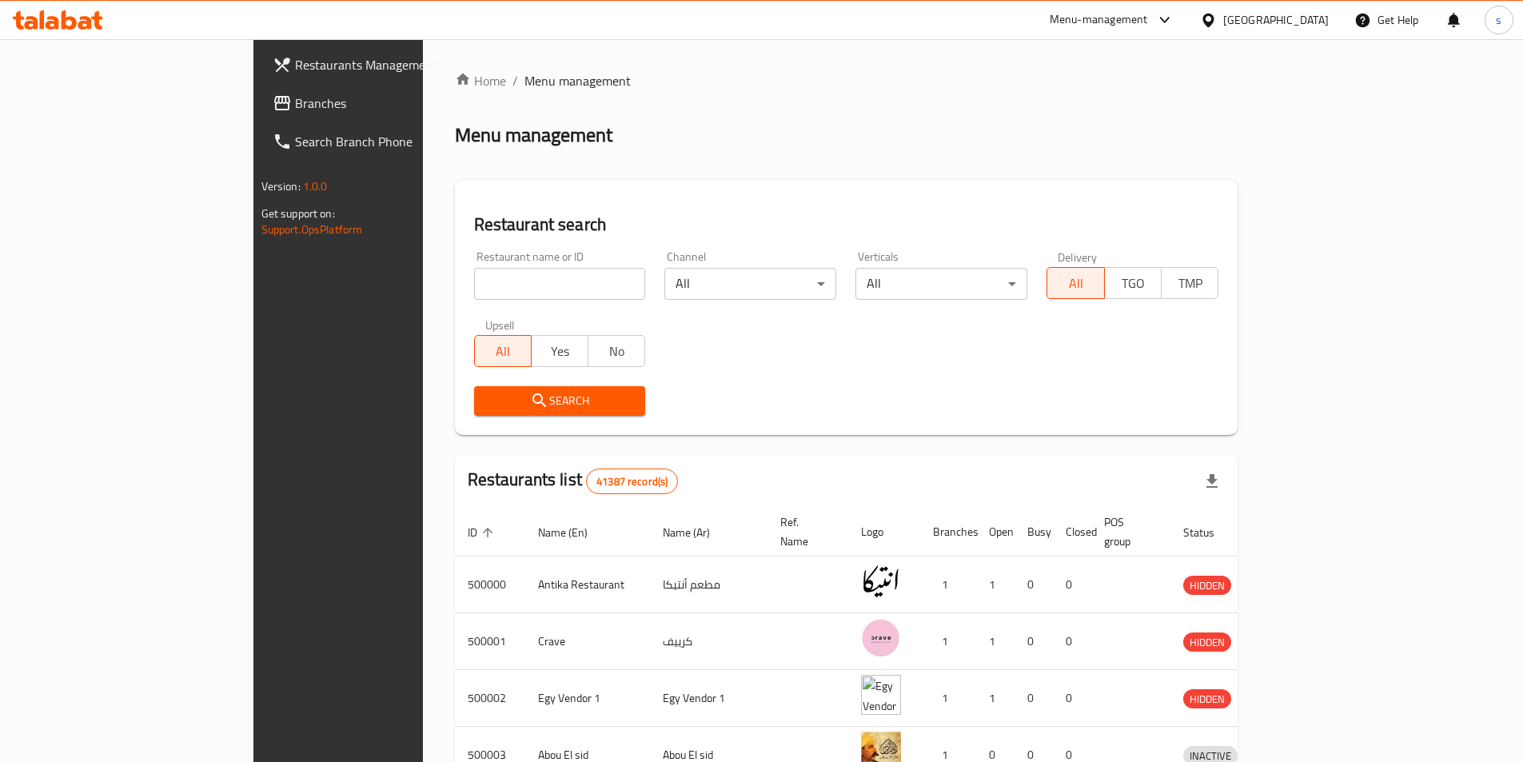
click at [1322, 21] on div "[GEOGRAPHIC_DATA]" at bounding box center [1276, 20] width 106 height 18
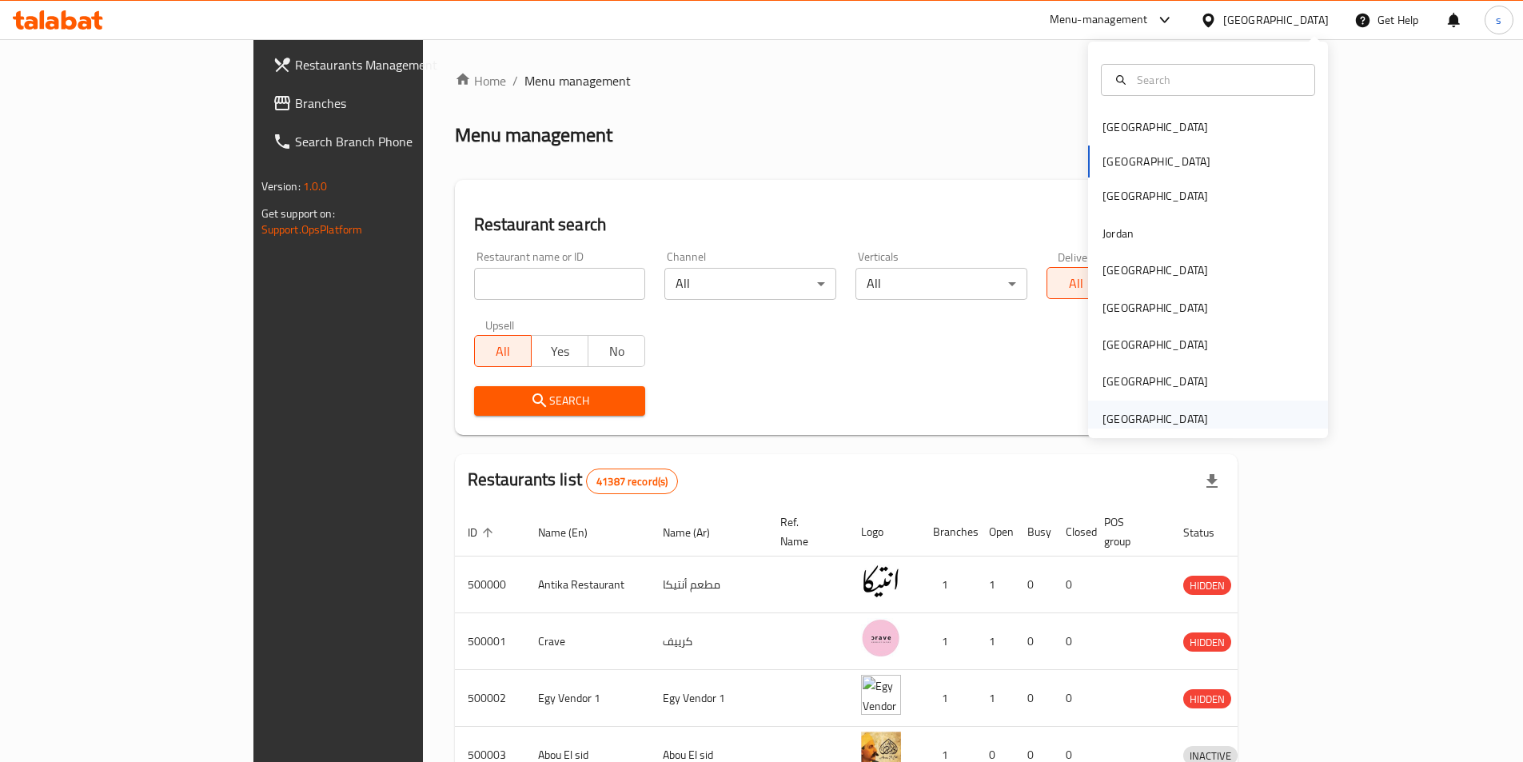
click at [1131, 417] on div "[GEOGRAPHIC_DATA]" at bounding box center [1155, 419] width 106 height 18
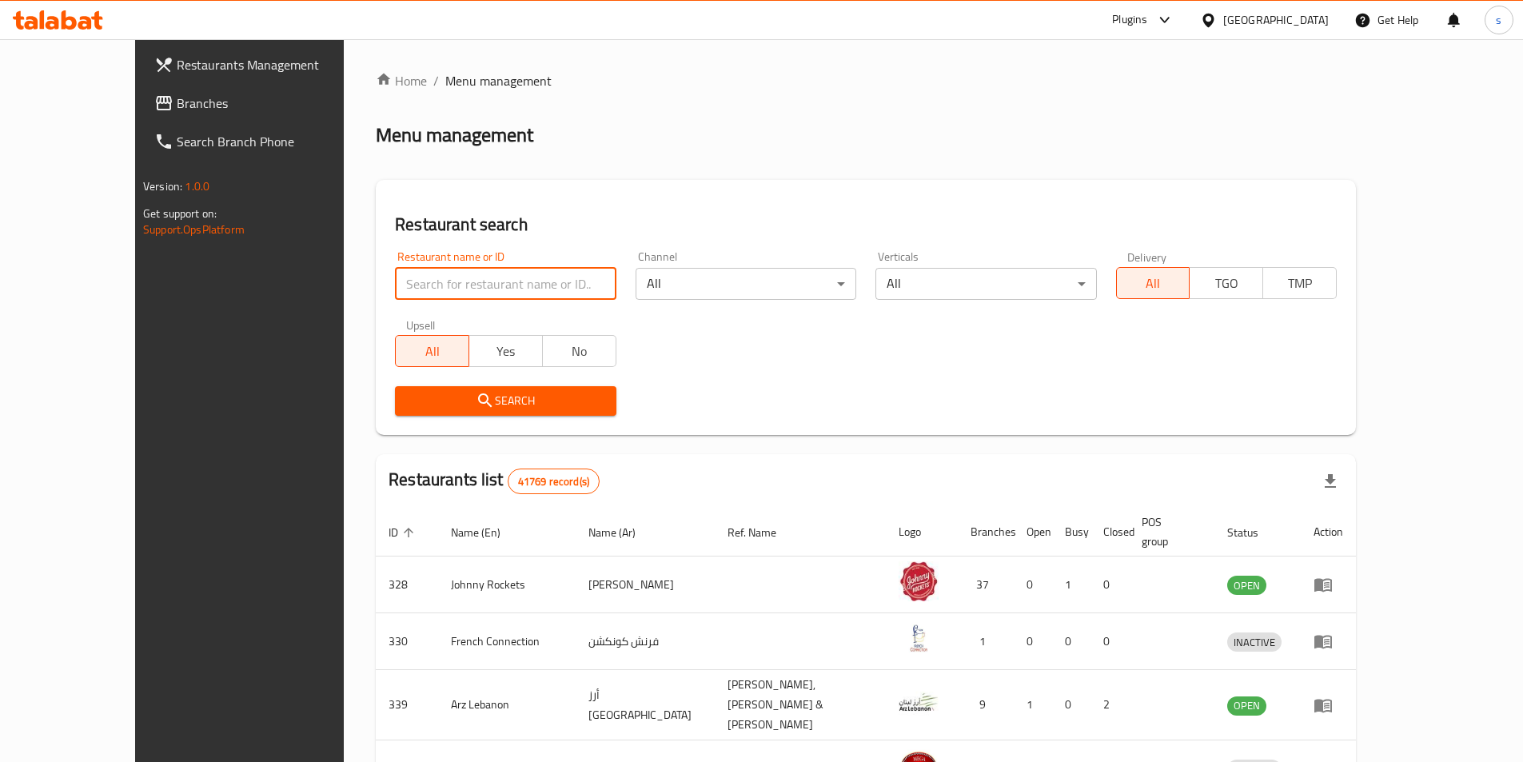
click at [462, 294] on input "search" at bounding box center [505, 284] width 221 height 32
paste input "779627"
type input "779627"
click button "Search" at bounding box center [505, 401] width 221 height 30
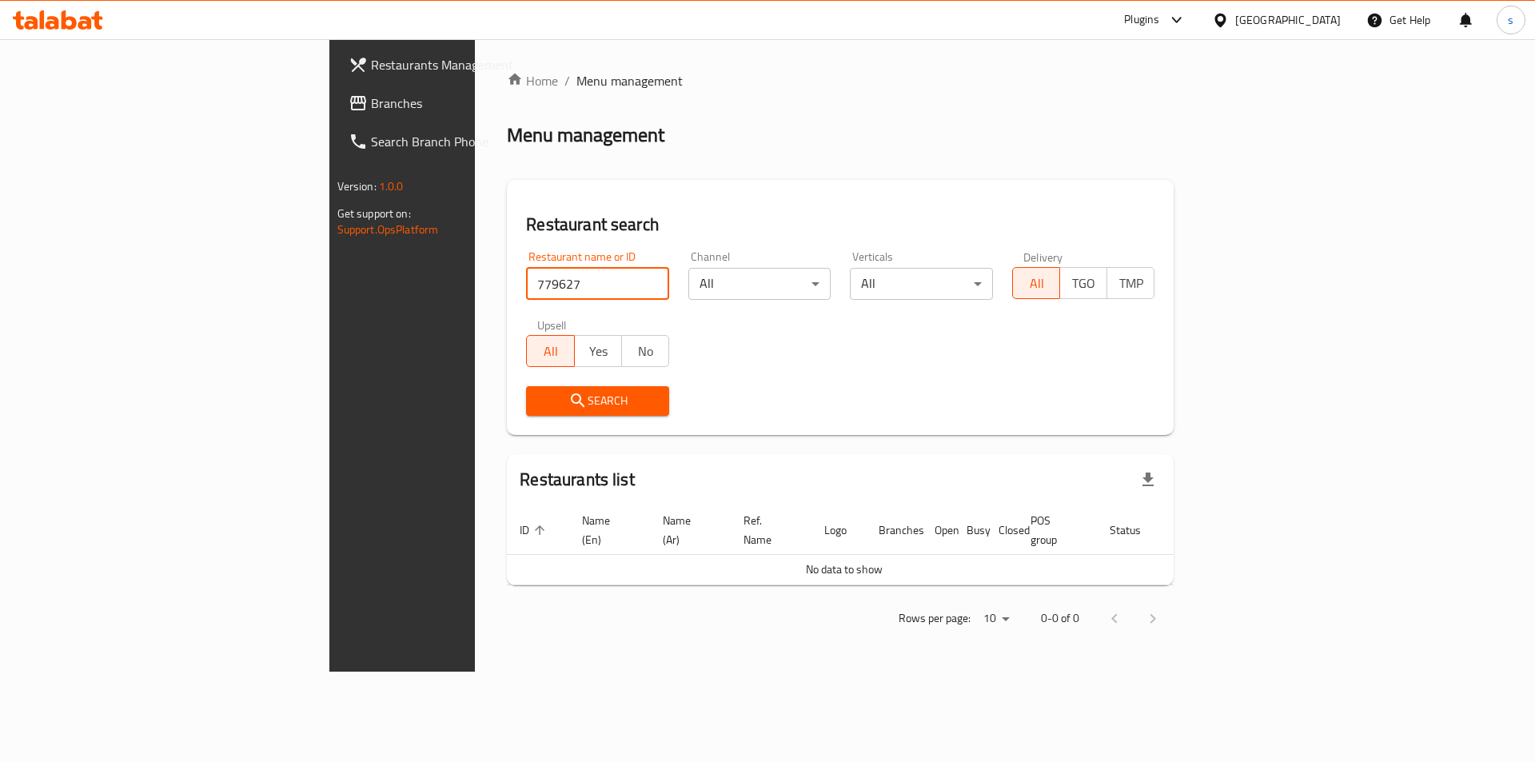
click at [371, 98] on span "Branches" at bounding box center [472, 103] width 202 height 19
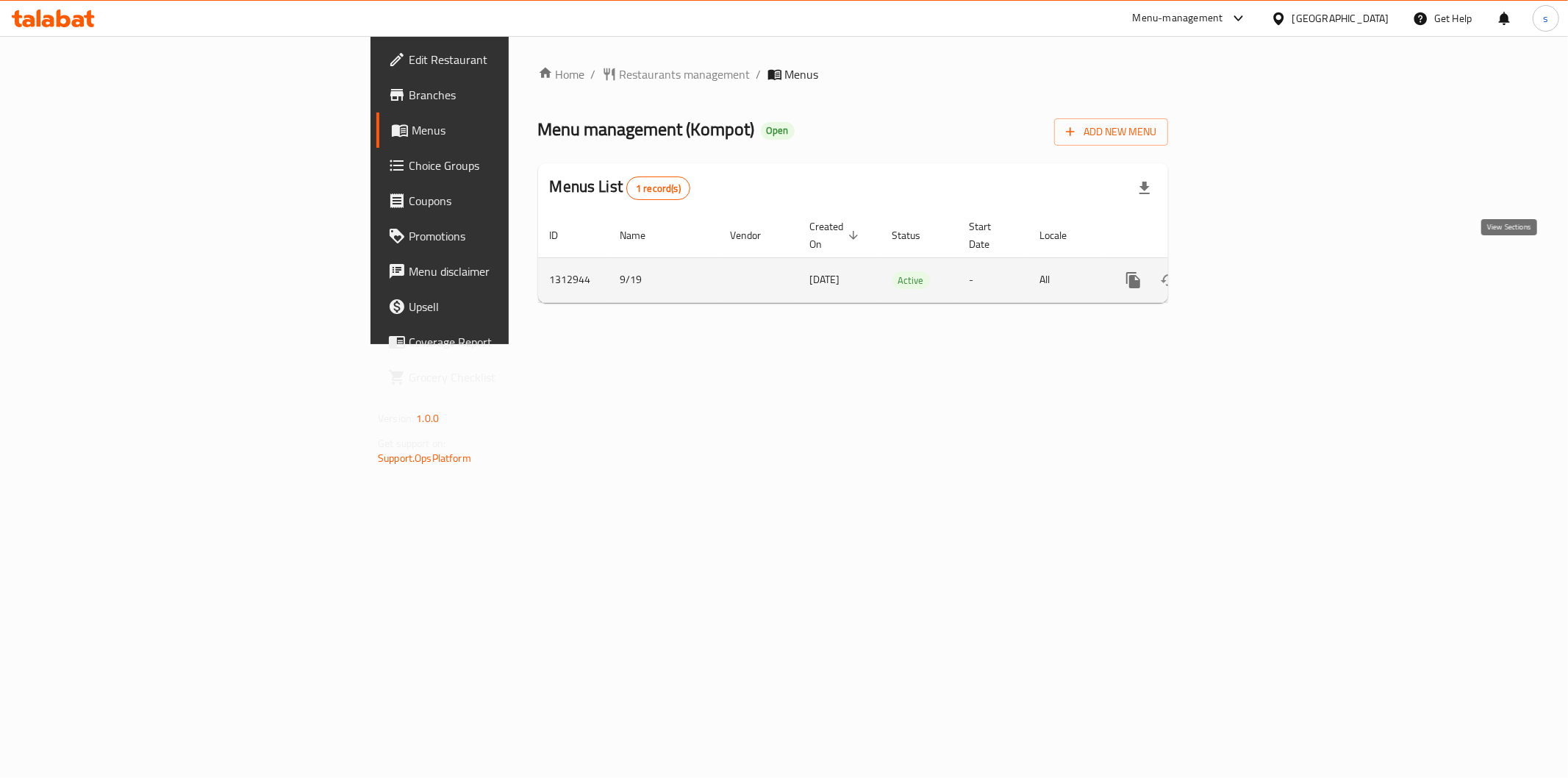
click at [1246, 273] on icon "enhanced table" at bounding box center [1240, 280] width 13 height 13
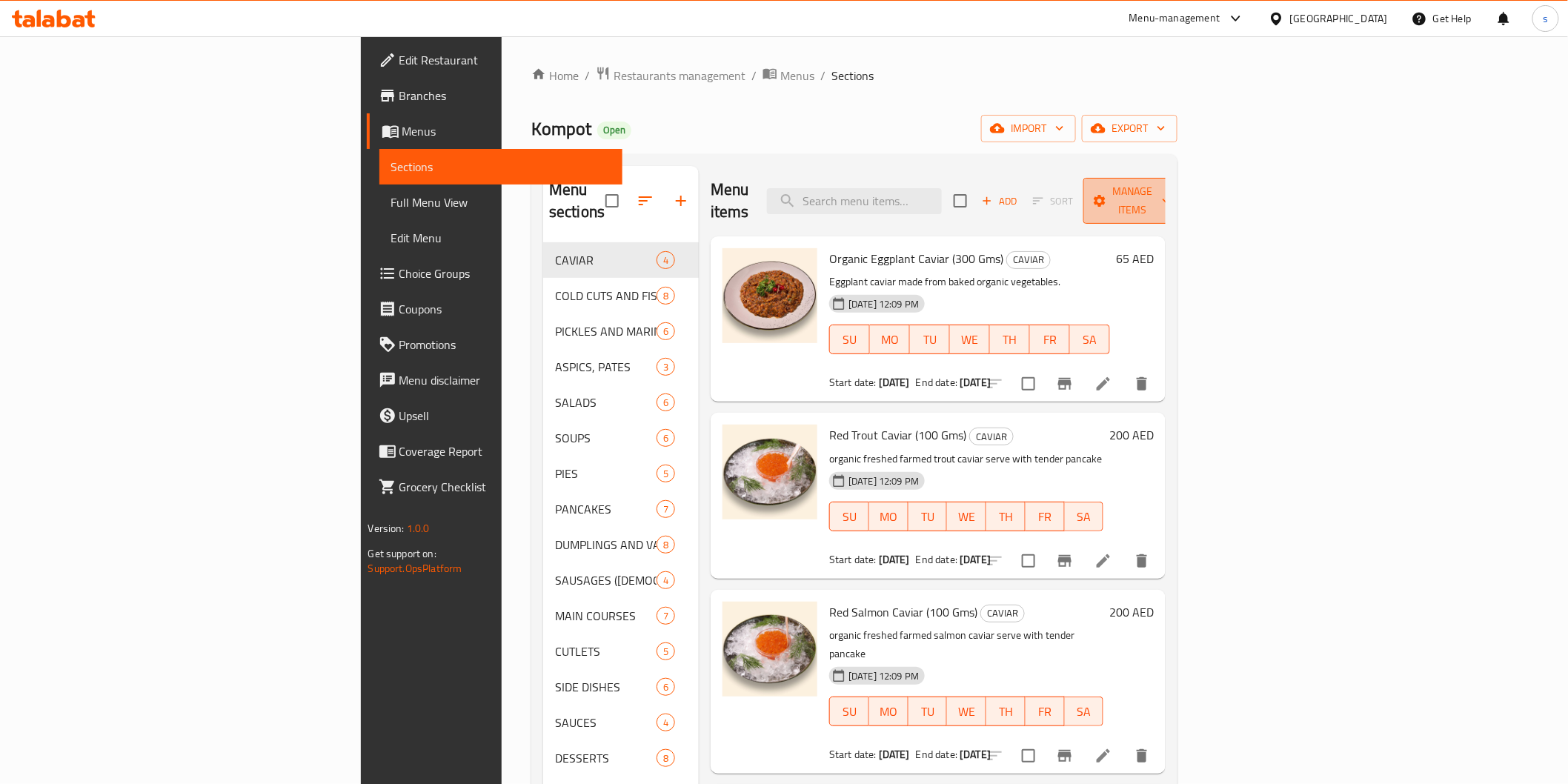
click at [1170, 191] on span "Manage items" at bounding box center [1133, 201] width 76 height 37
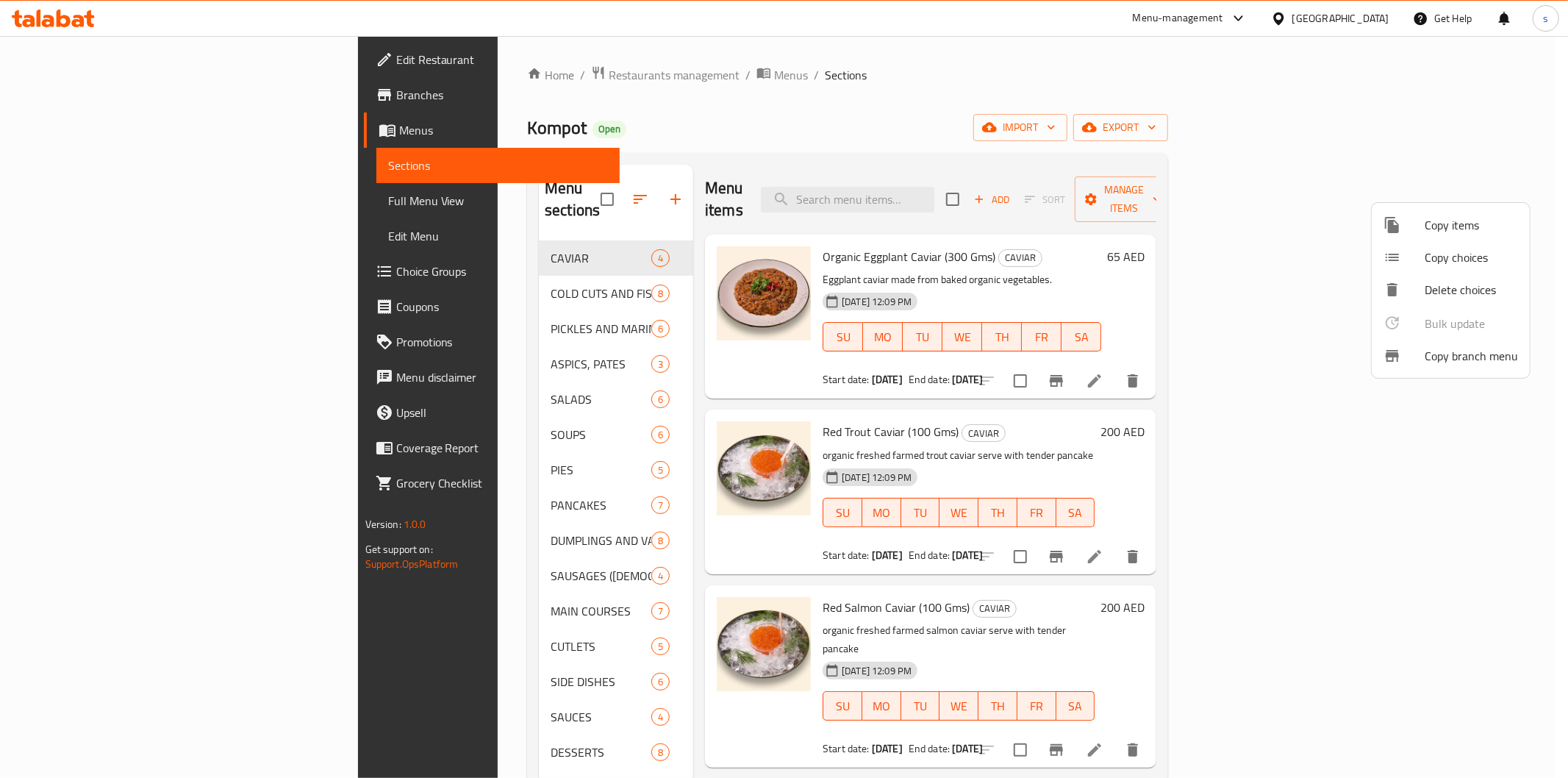
click at [1413, 356] on div at bounding box center [1404, 355] width 41 height 17
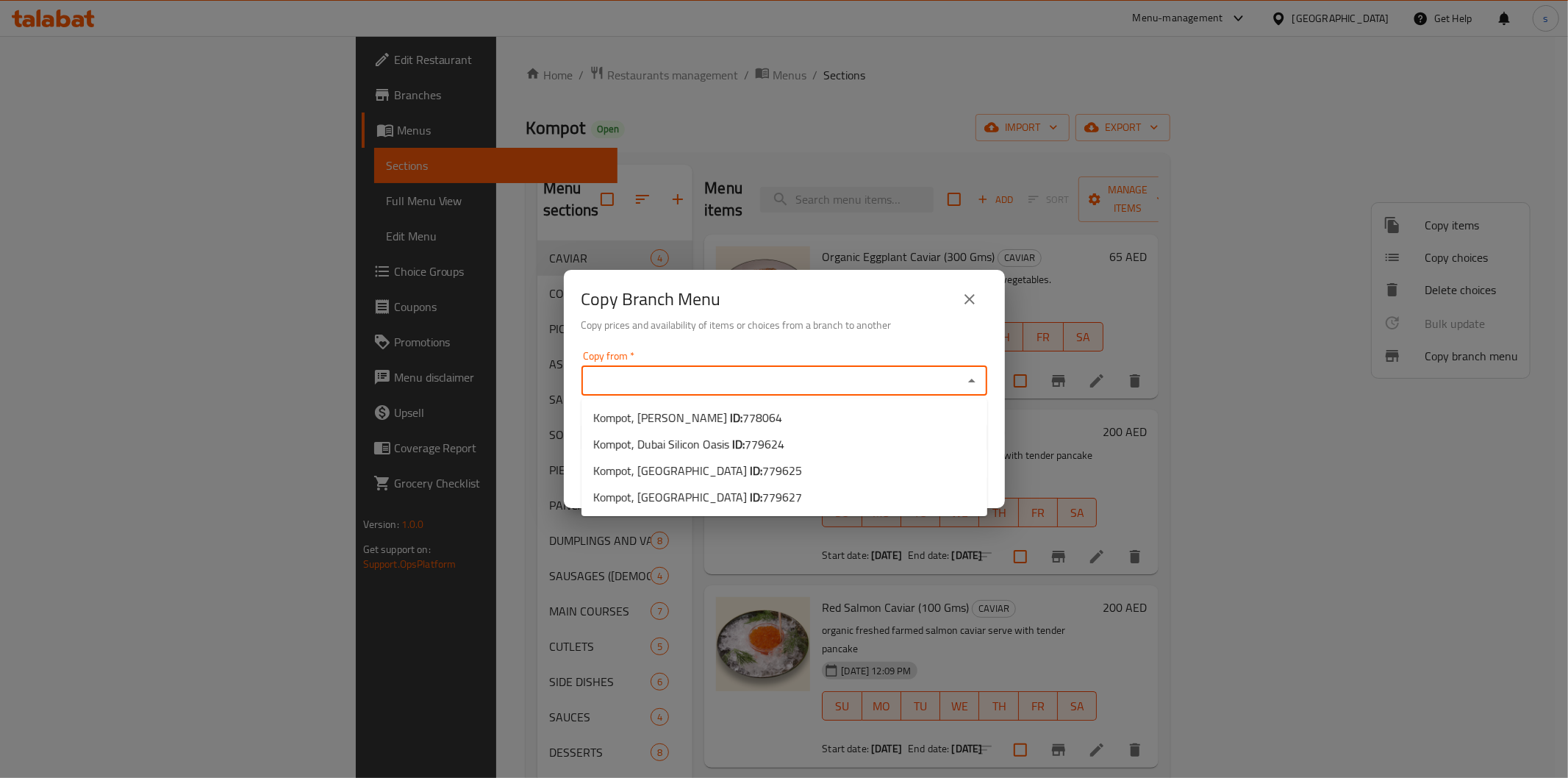
click at [644, 378] on input "Copy from   *" at bounding box center [772, 381] width 372 height 20
click at [742, 418] on span "778064" at bounding box center [761, 418] width 40 height 22
type input "Kompot, Arjan"
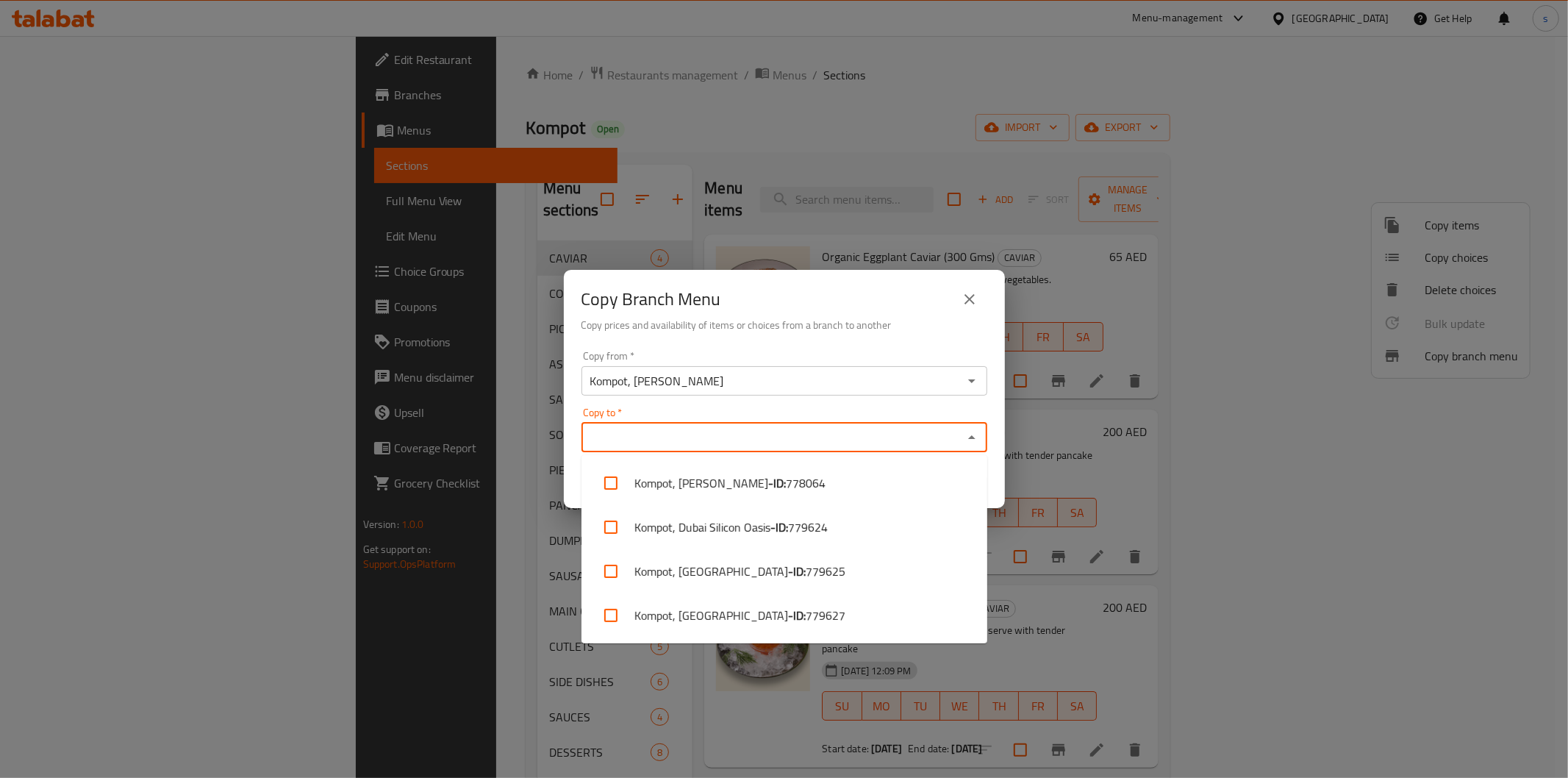
click at [795, 437] on input "Copy to   *" at bounding box center [772, 437] width 372 height 20
click at [805, 612] on li "Kompot, Dubai Marina - ID: 779627" at bounding box center [784, 615] width 406 height 44
checkbox input "true"
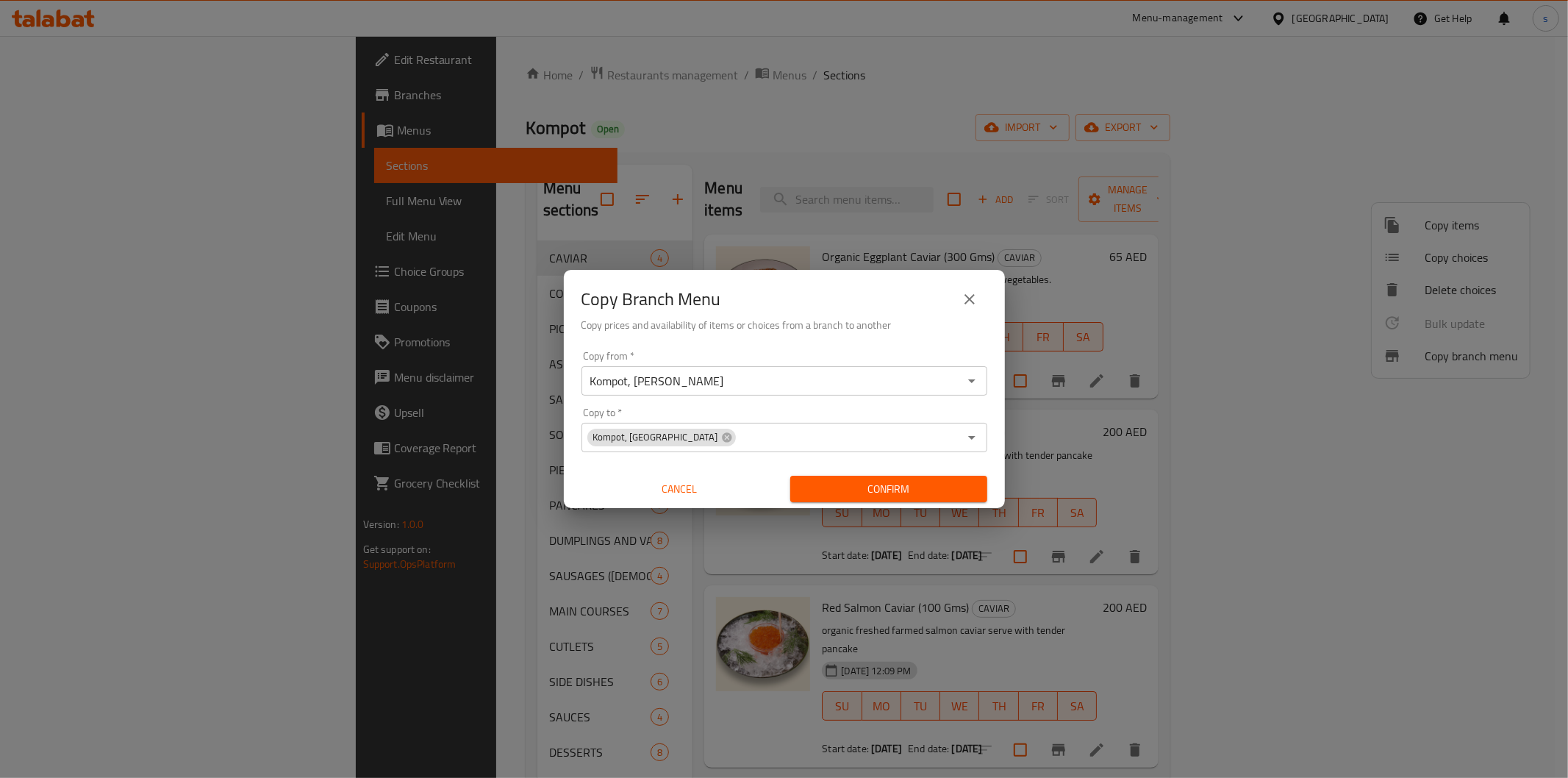
click at [808, 343] on div "Copy Branch Menu Copy prices and availability of items or choices from a branch…" at bounding box center [784, 307] width 441 height 75
click at [848, 496] on span "Confirm" at bounding box center [888, 489] width 174 height 18
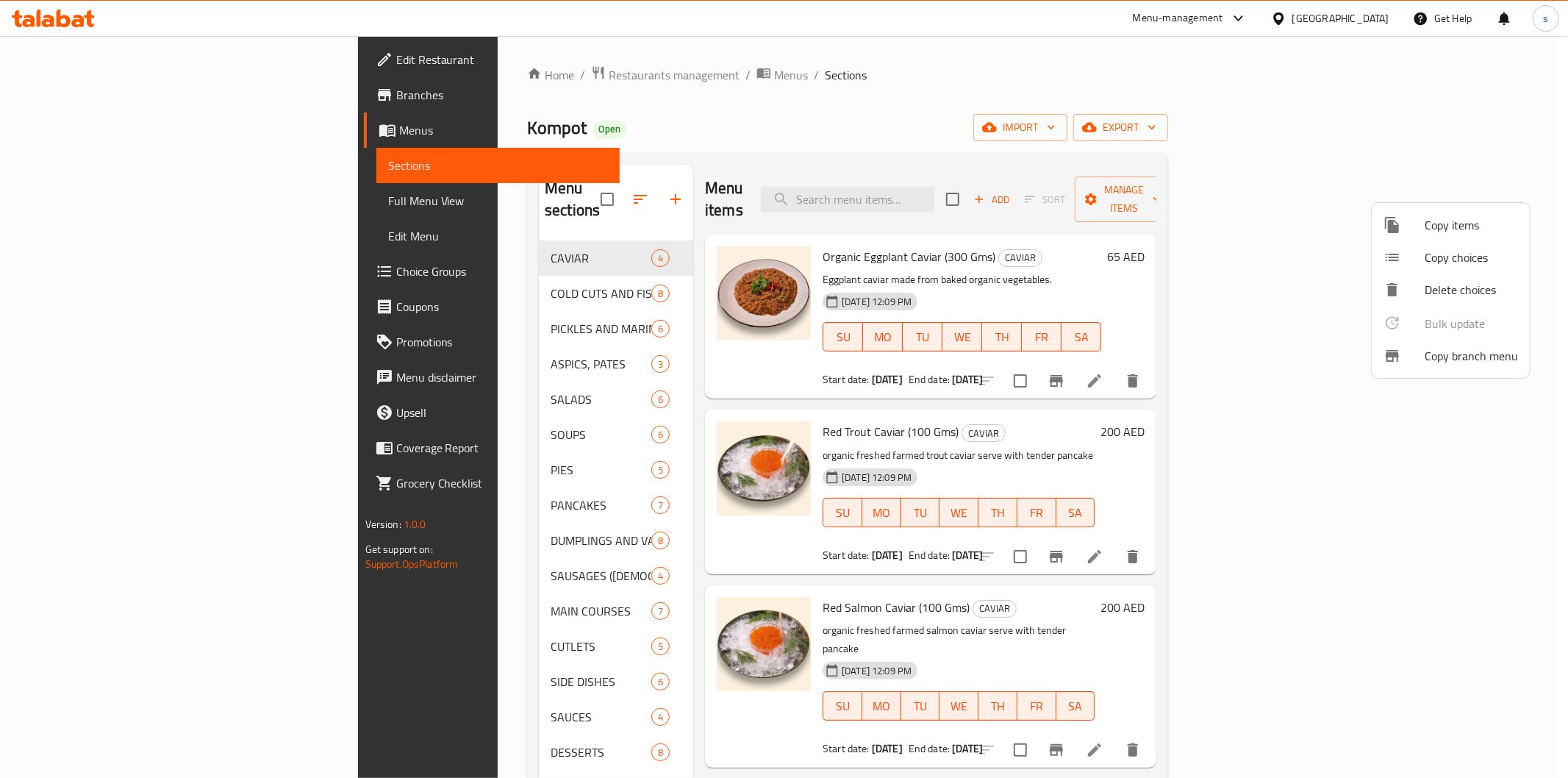
click at [50, 94] on div at bounding box center [784, 389] width 1568 height 778
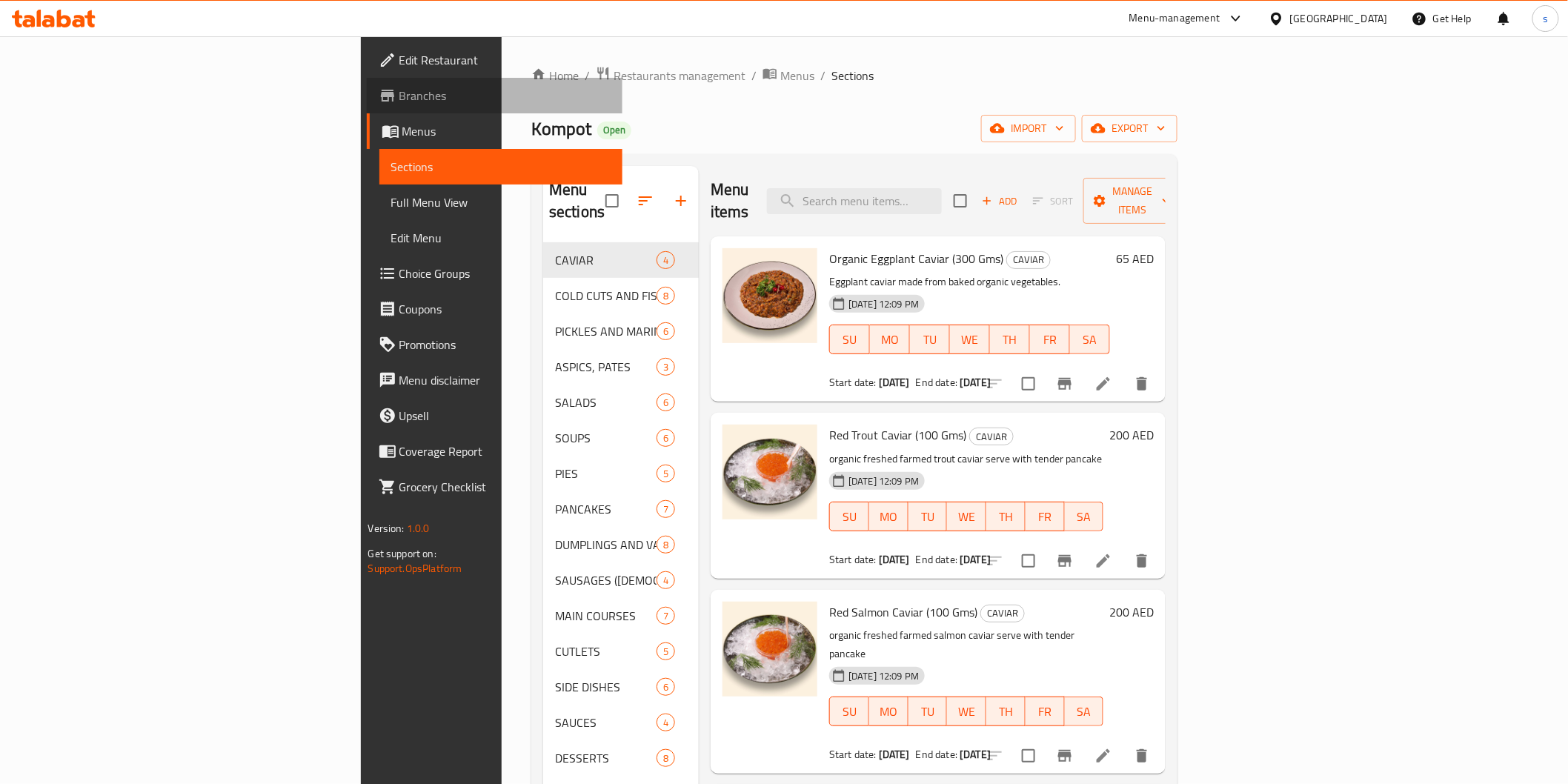
click at [399, 99] on span "Branches" at bounding box center [505, 95] width 211 height 18
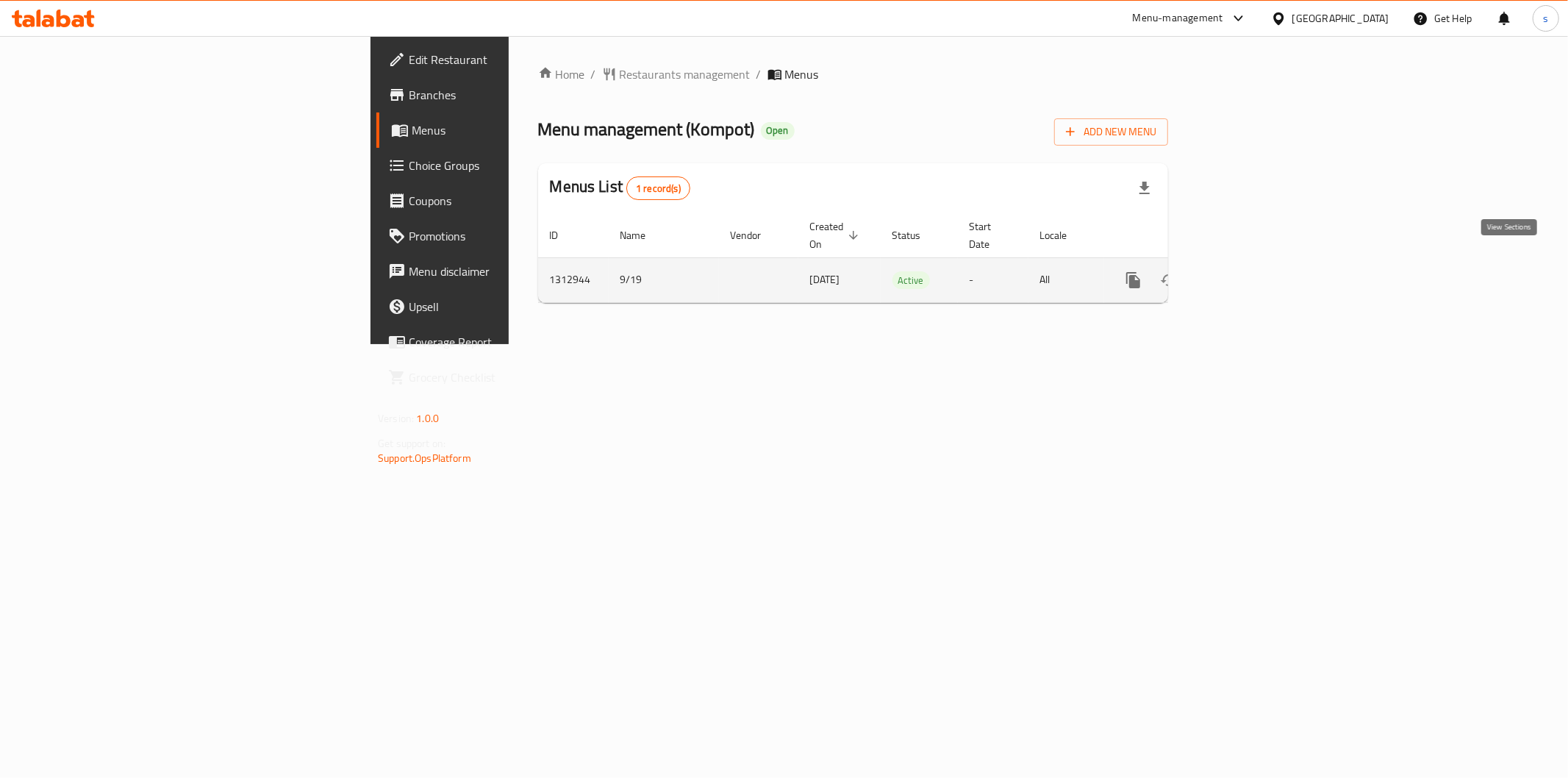
click at [1246, 273] on icon "enhanced table" at bounding box center [1240, 280] width 13 height 13
click at [1248, 271] on icon "enhanced table" at bounding box center [1239, 280] width 17 height 17
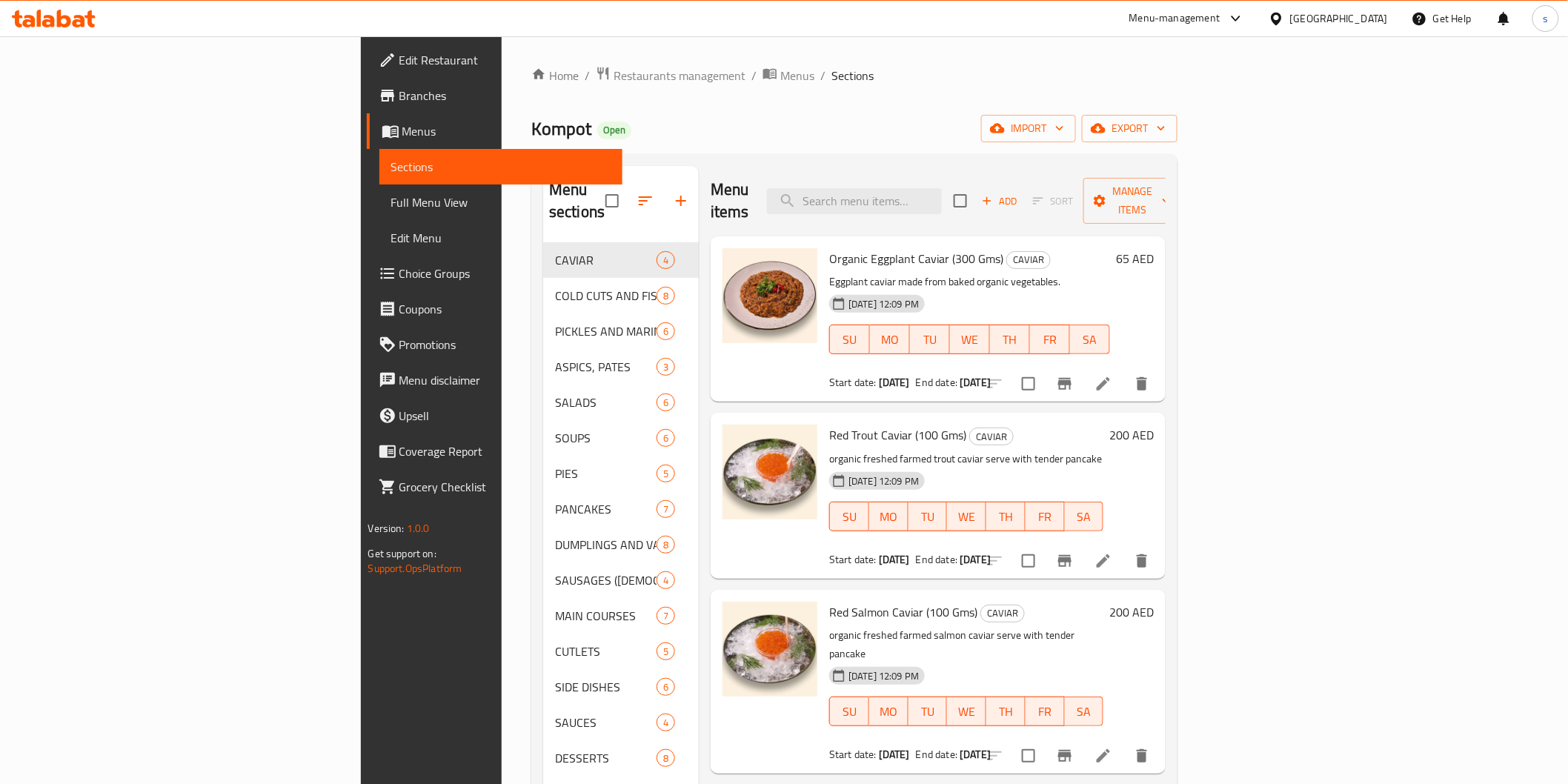
click at [379, 216] on link "Full Menu View" at bounding box center [500, 202] width 243 height 35
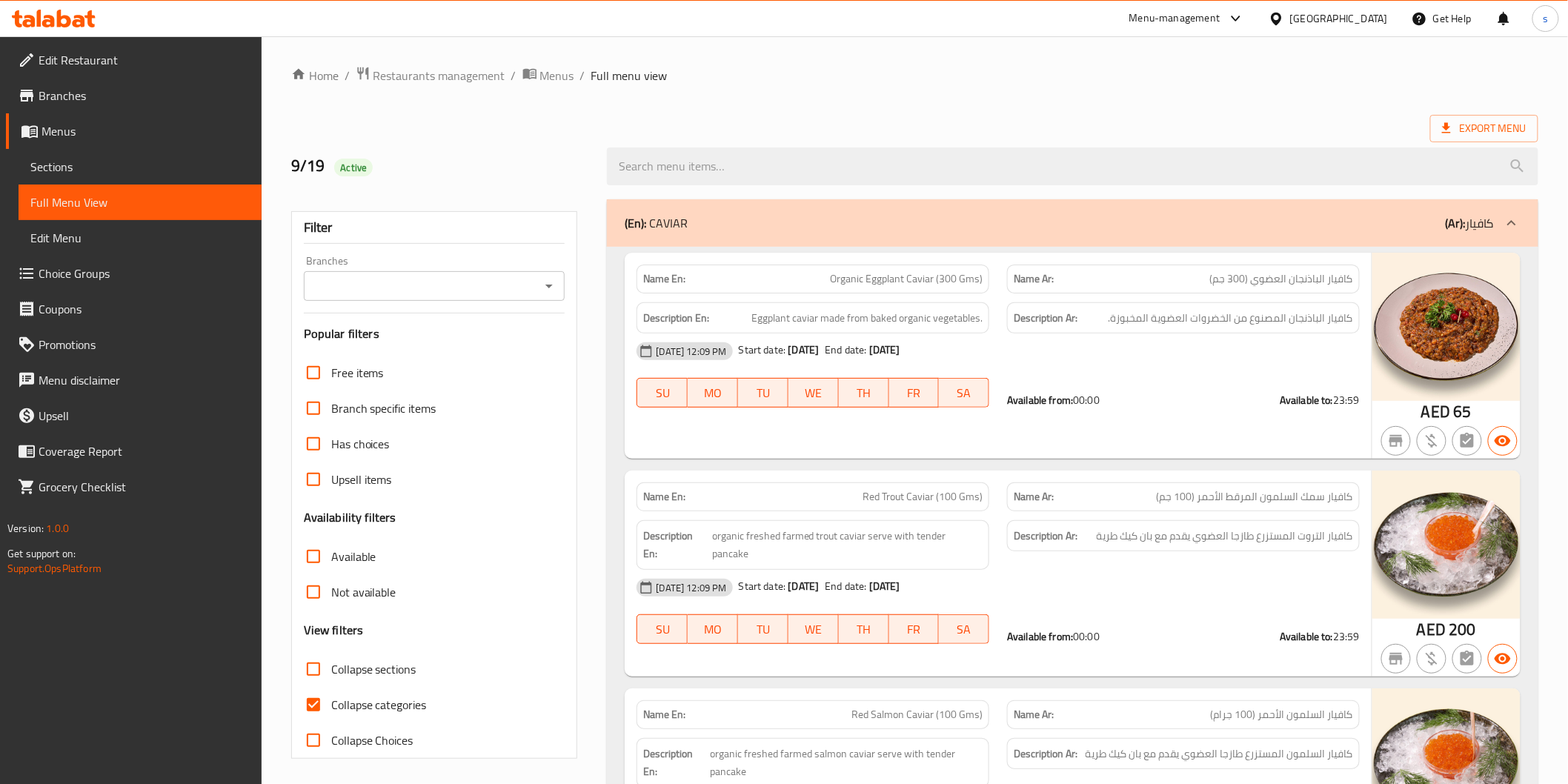
click at [337, 696] on span "Collapse categories" at bounding box center [378, 704] width 95 height 18
click at [331, 687] on input "Collapse categories" at bounding box center [313, 704] width 35 height 35
checkbox input "false"
click at [471, 300] on div "Branches" at bounding box center [435, 286] width 261 height 30
click at [549, 294] on icon "Open" at bounding box center [549, 285] width 18 height 18
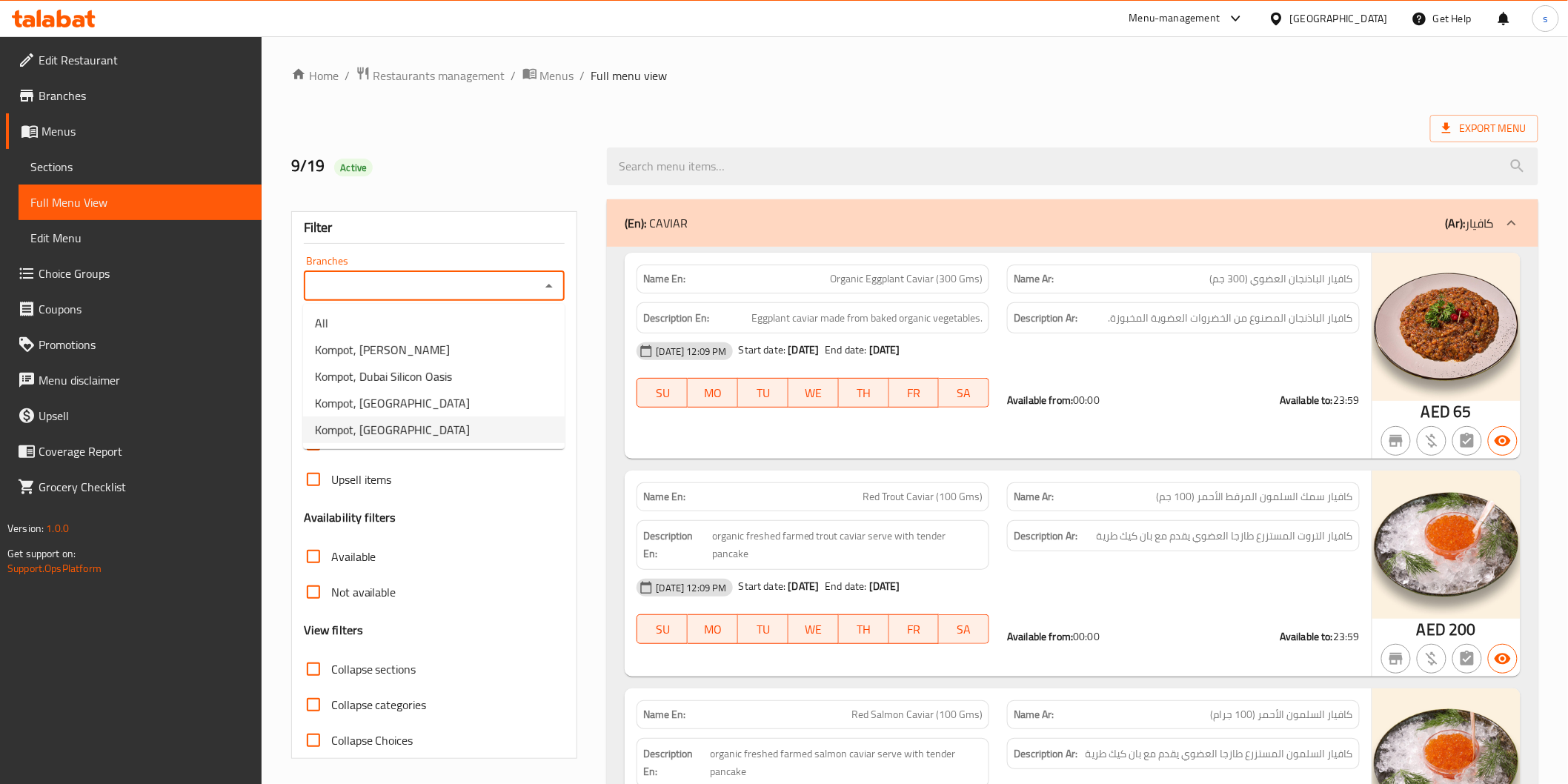
click at [428, 430] on li "Kompot, Dubai Marina" at bounding box center [434, 429] width 261 height 27
type input "Kompot, Dubai Marina"
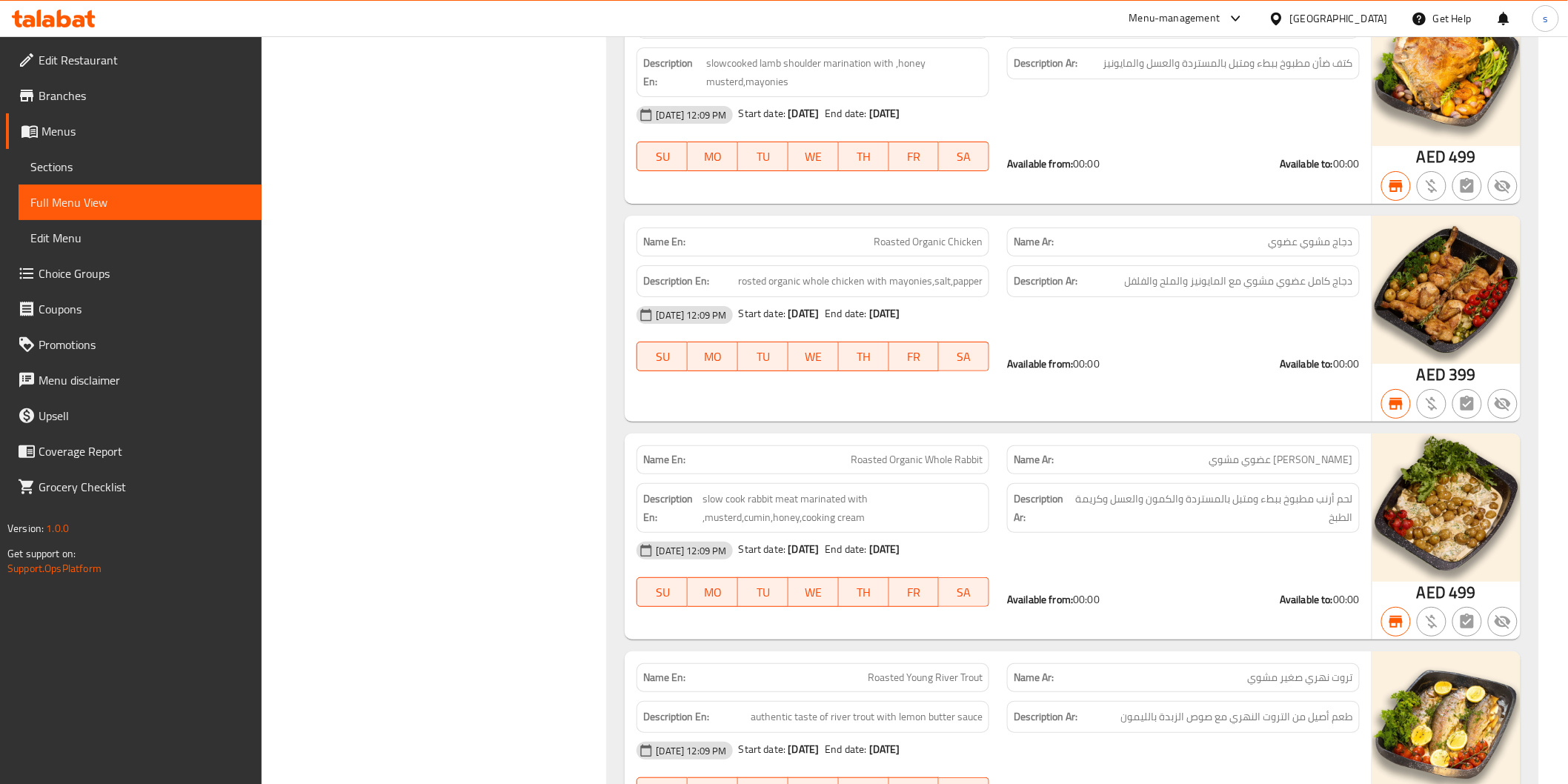
scroll to position [30415, 0]
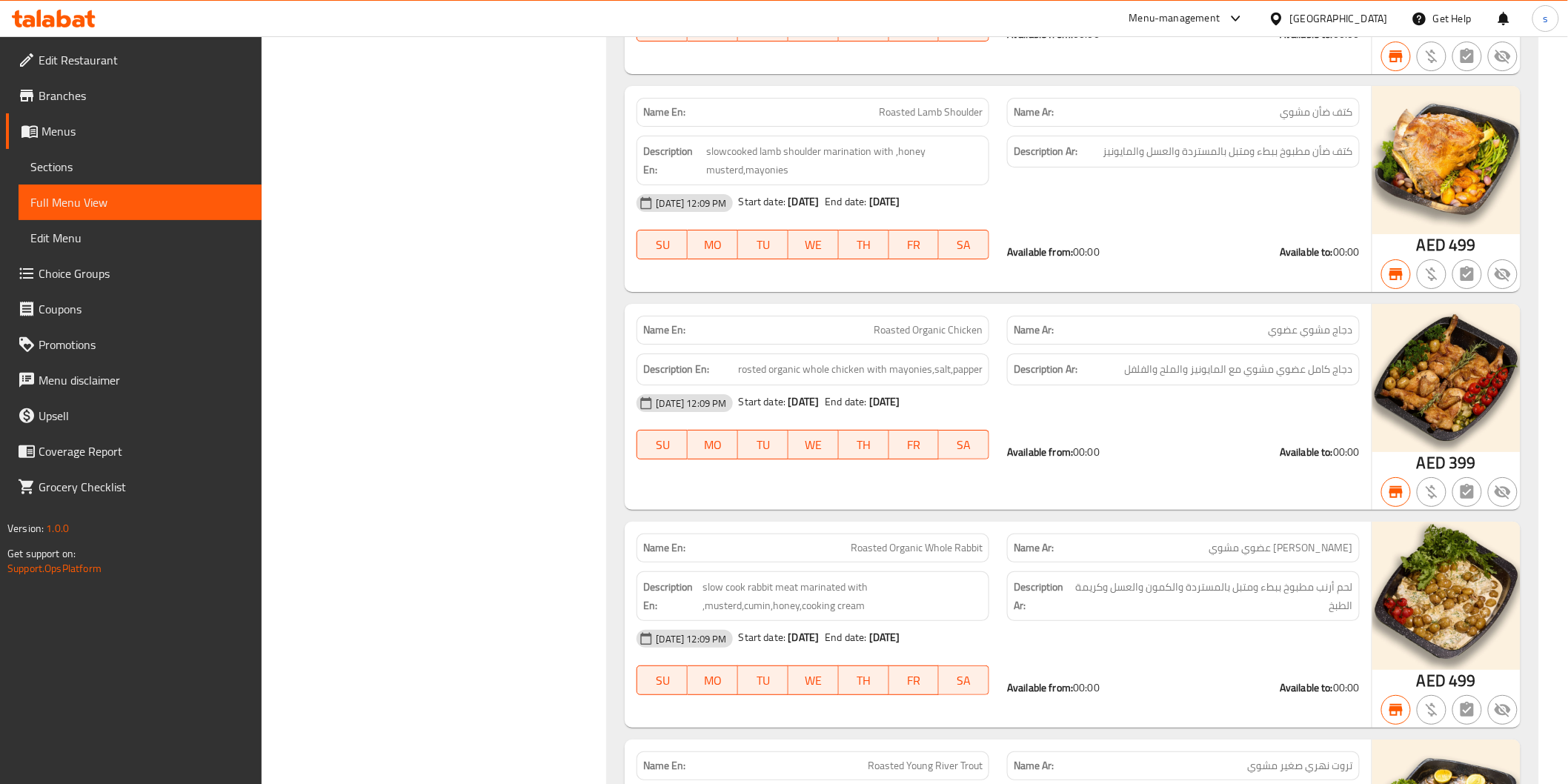
click at [77, 95] on span "Branches" at bounding box center [145, 95] width 211 height 18
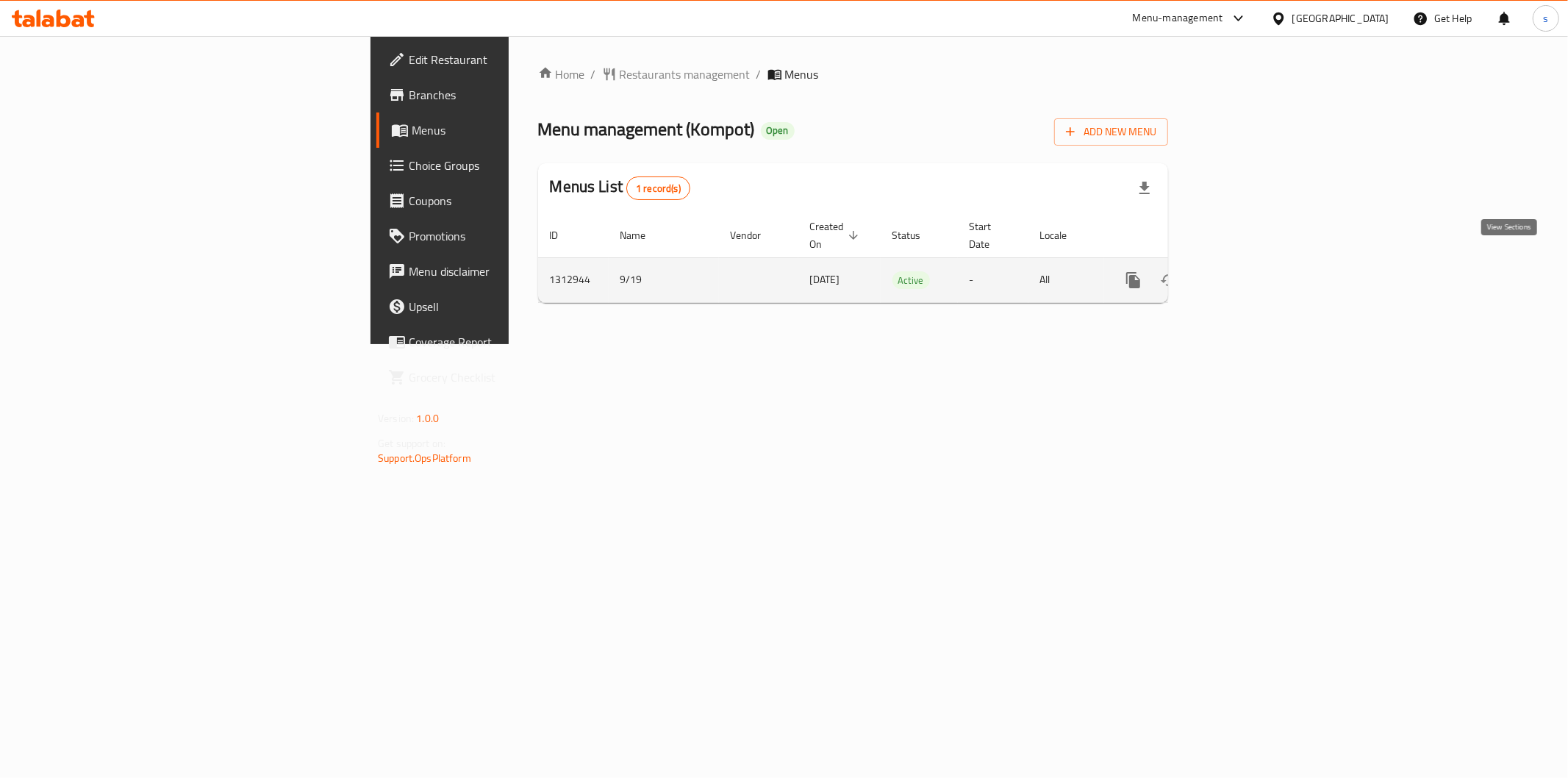
click at [1248, 271] on icon "enhanced table" at bounding box center [1239, 280] width 17 height 17
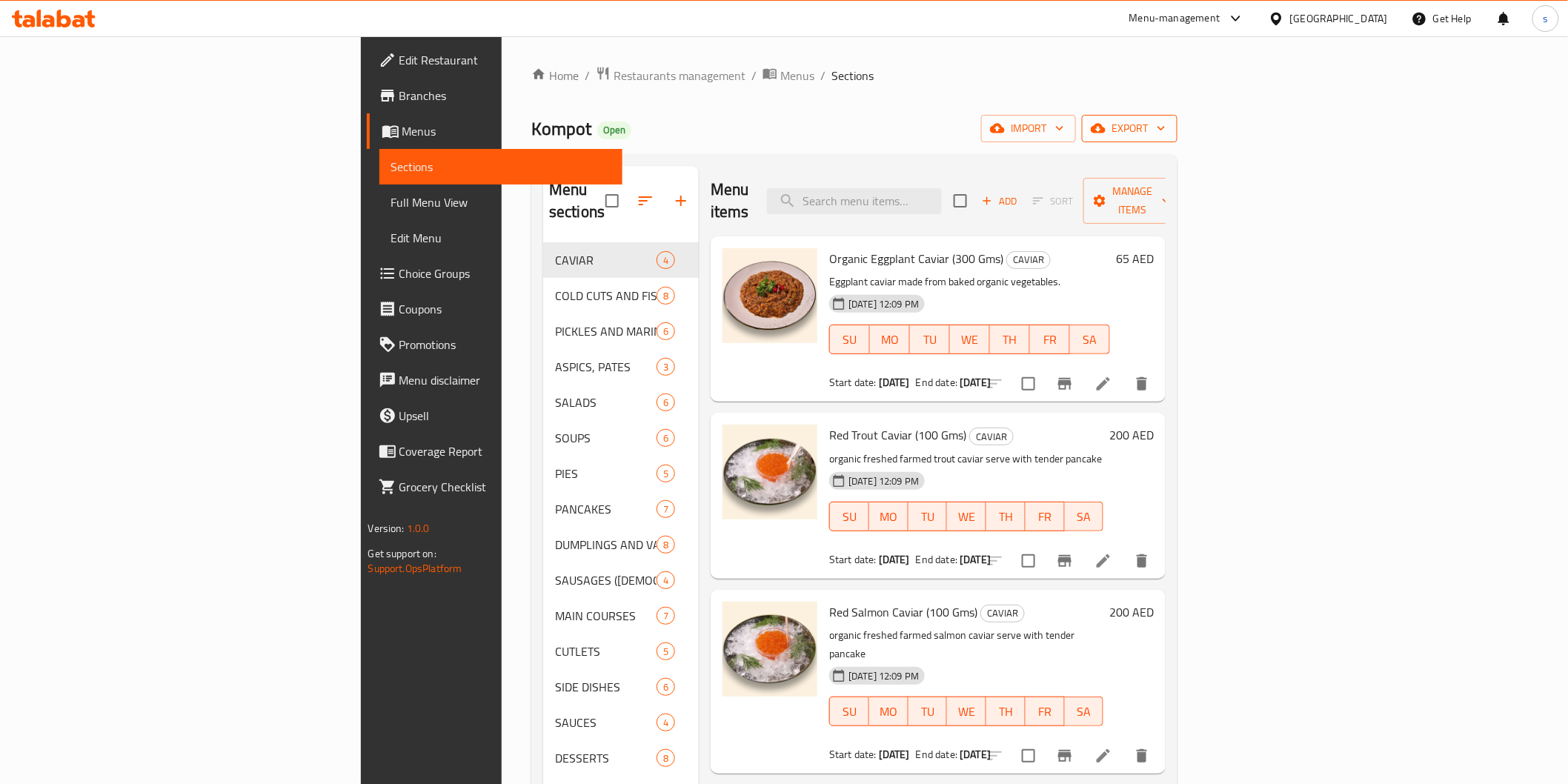
click at [1165, 120] on span "export" at bounding box center [1130, 129] width 72 height 19
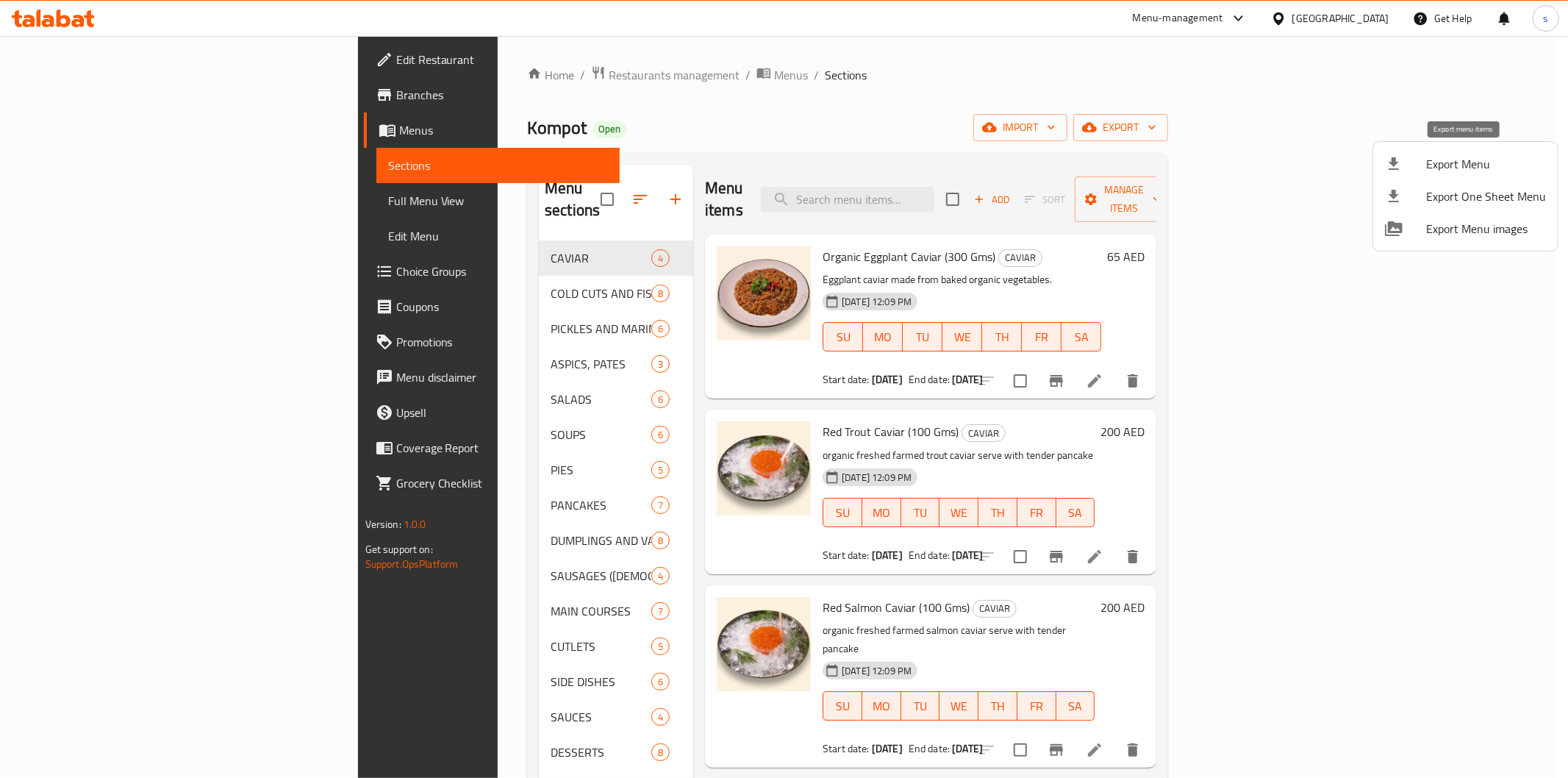
click at [1435, 173] on span "Export Menu" at bounding box center [1486, 164] width 120 height 17
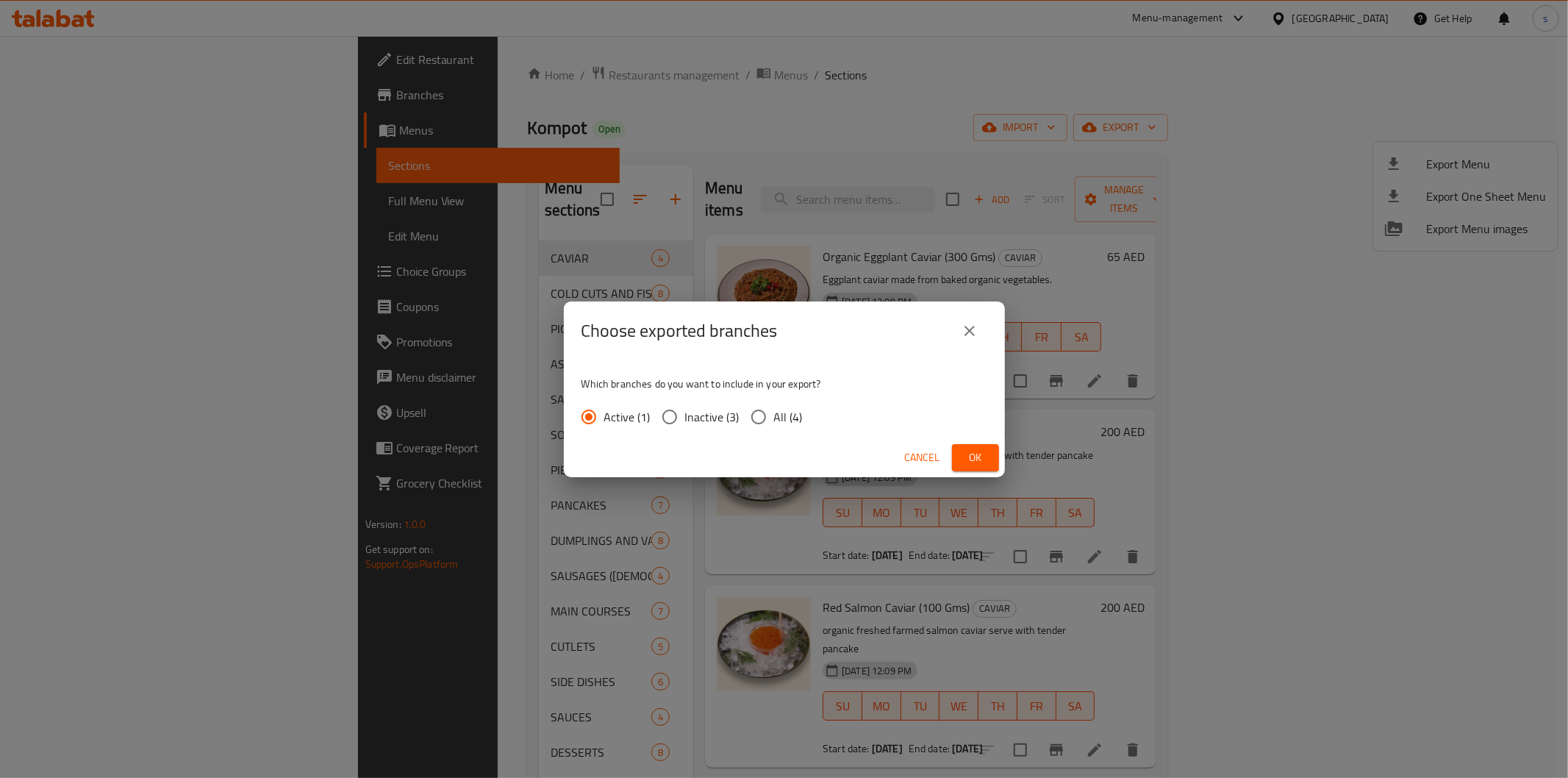
click at [755, 416] on input "All (4)" at bounding box center [759, 417] width 31 height 31
radio input "true"
drag, startPoint x: 978, startPoint y: 452, endPoint x: 277, endPoint y: 381, distance: 704.6
click at [970, 451] on span "Ok" at bounding box center [976, 458] width 24 height 18
